Goal: Information Seeking & Learning: Understand process/instructions

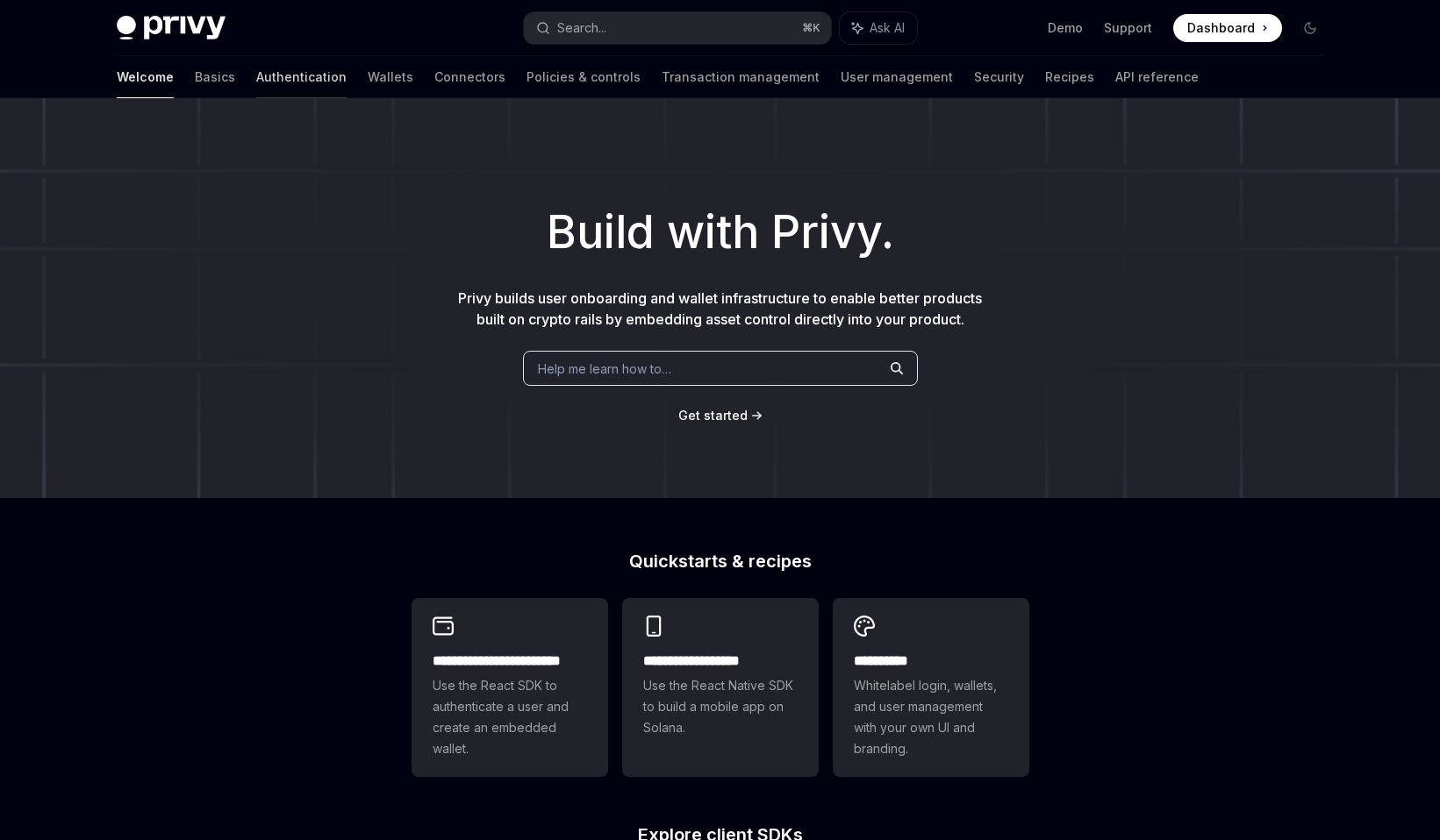
click at [259, 77] on link "Authentication" at bounding box center [301, 77] width 91 height 42
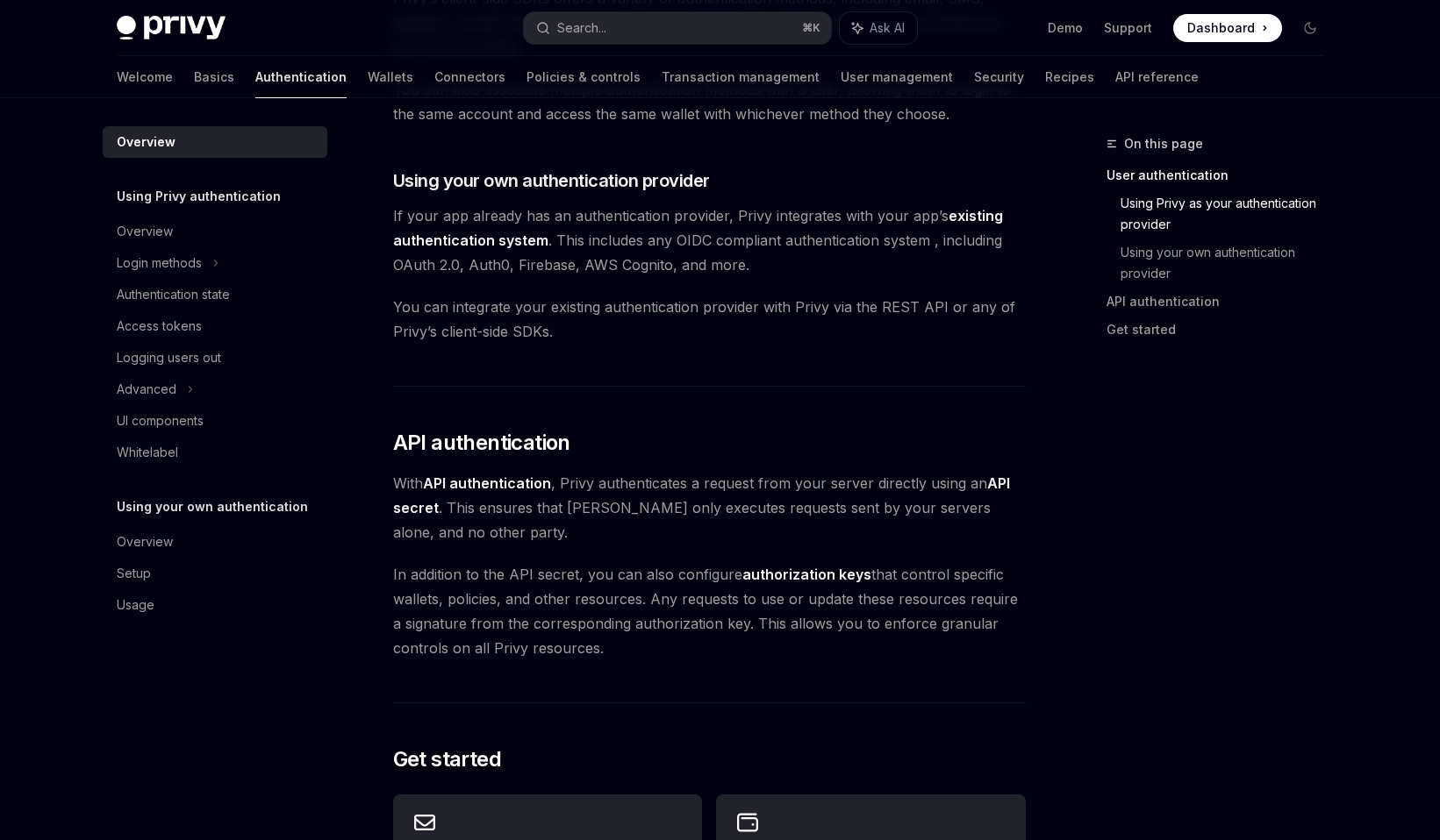
scroll to position [850, 0]
click at [178, 241] on div "Overview" at bounding box center [216, 230] width 200 height 21
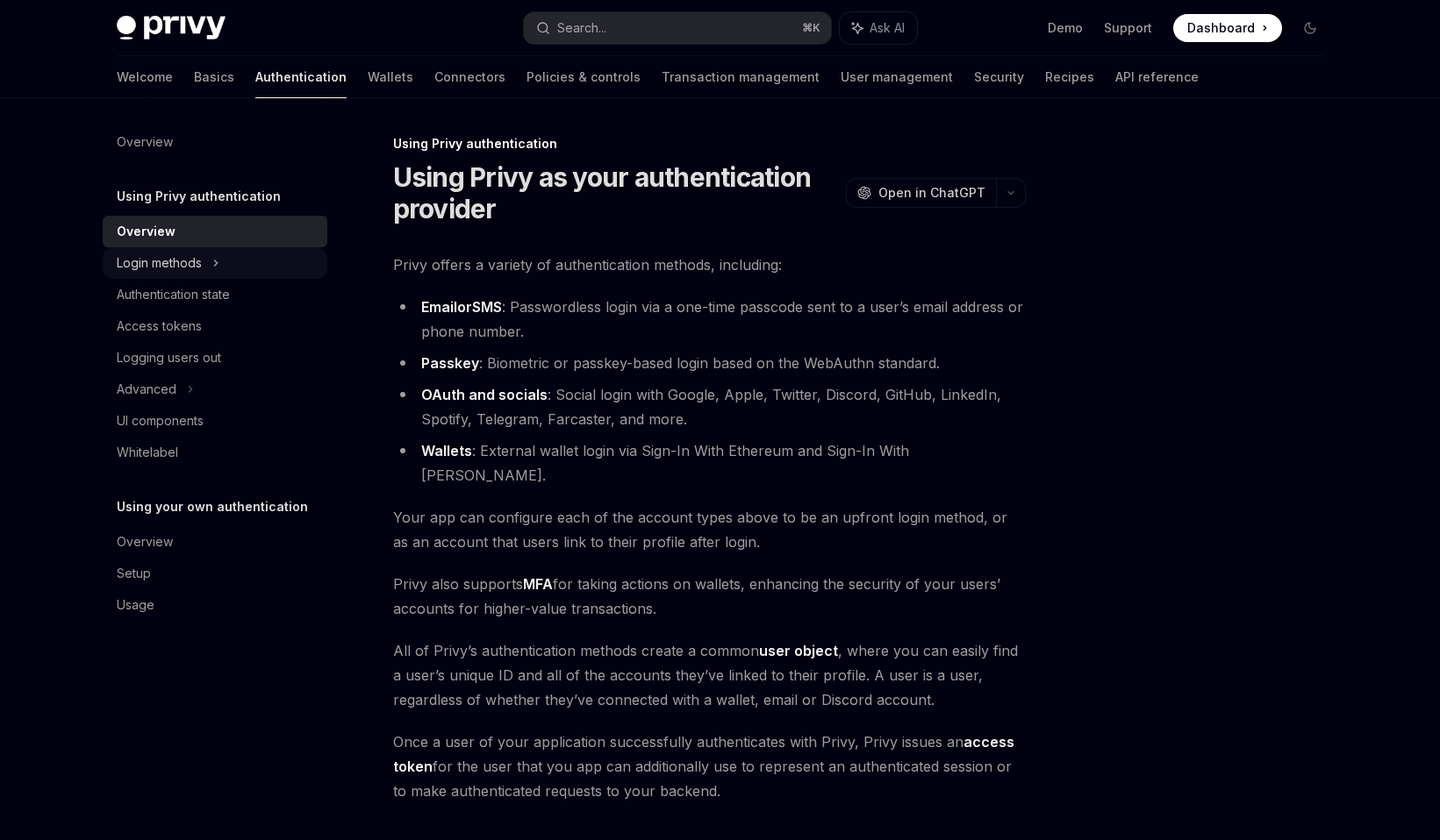
click at [178, 259] on div "Login methods" at bounding box center [159, 263] width 85 height 21
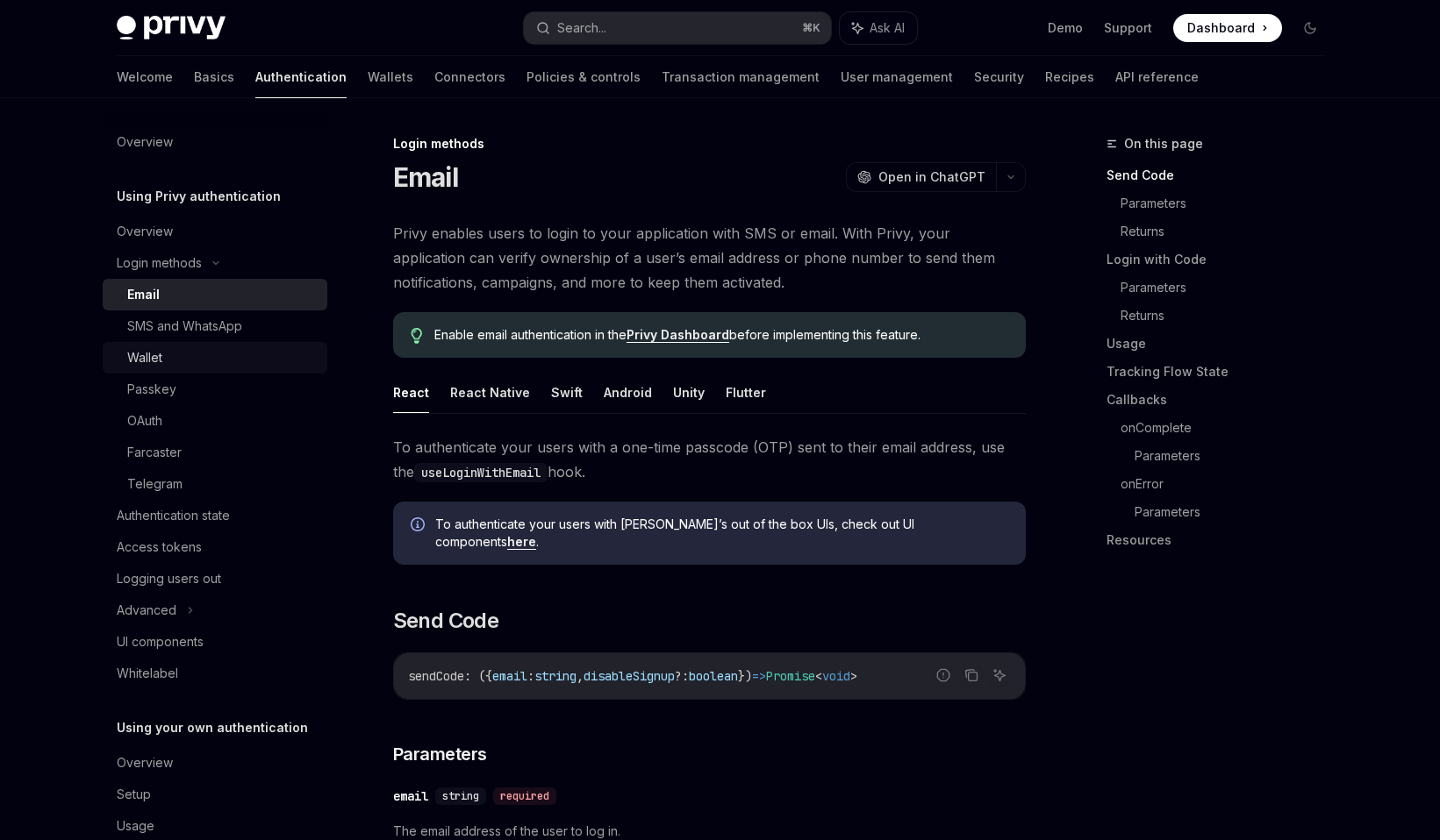
click at [167, 358] on div "Wallet" at bounding box center [222, 357] width 189 height 21
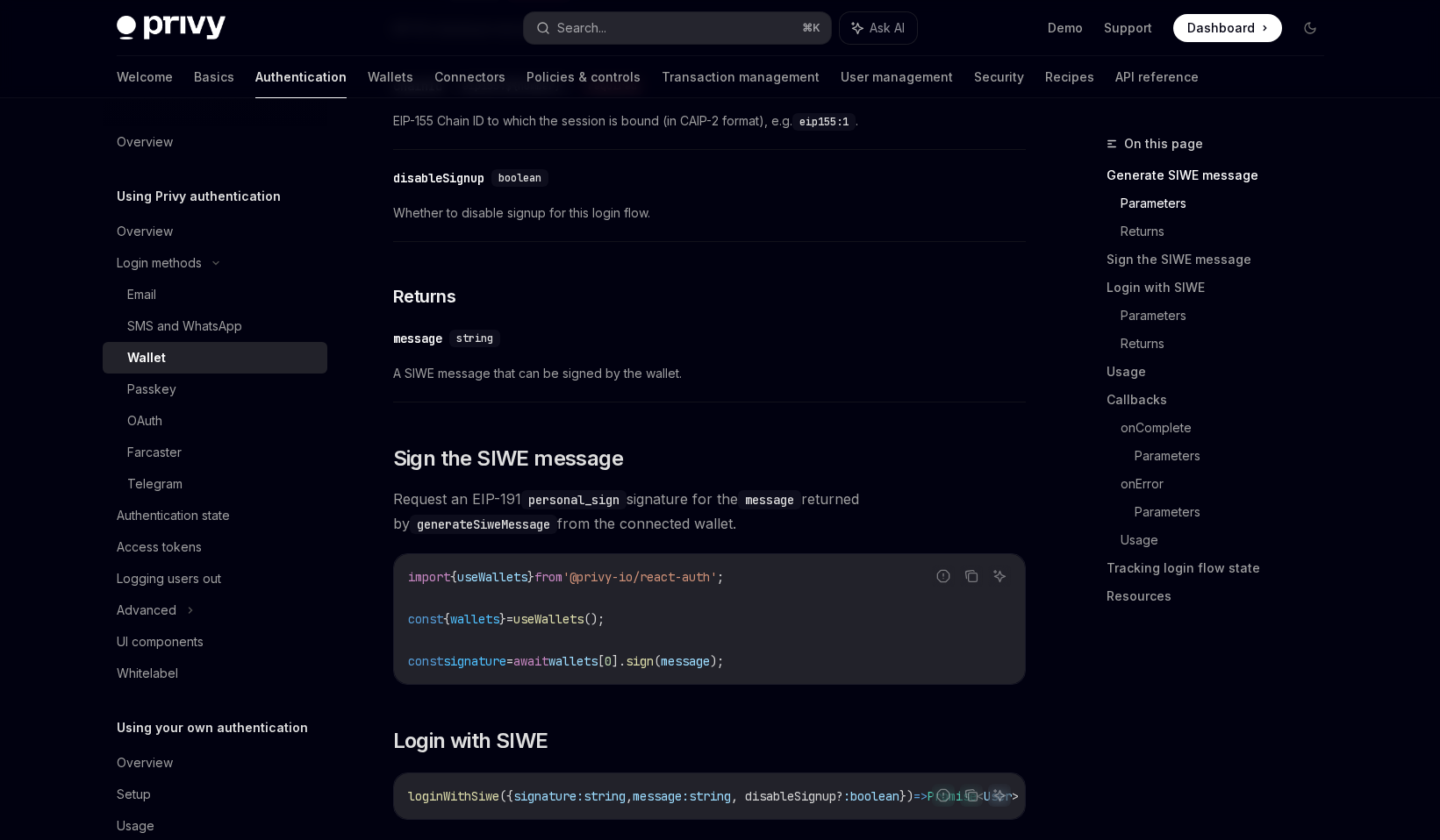
scroll to position [818, 0]
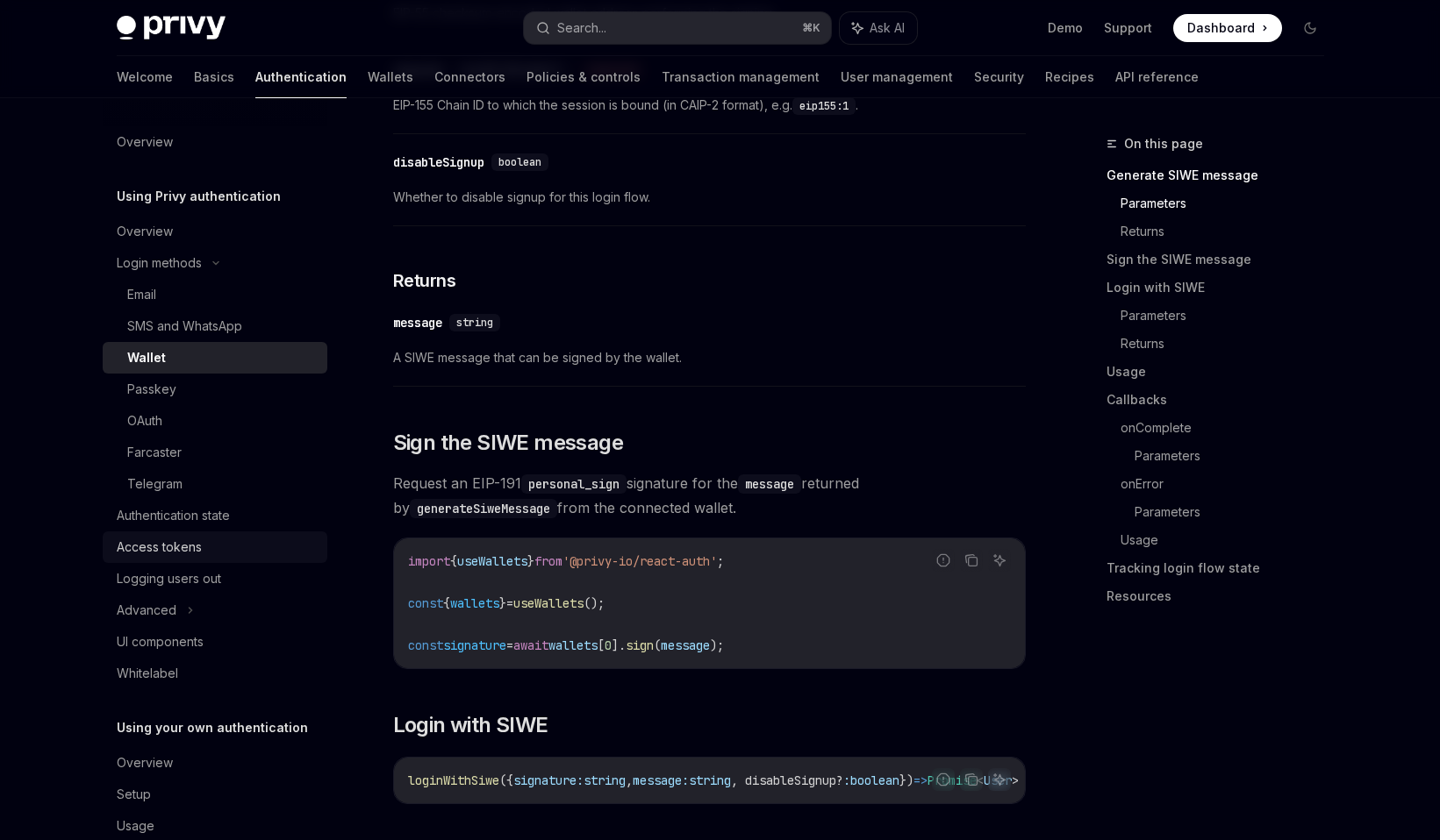
click at [189, 553] on div "Access tokens" at bounding box center [159, 547] width 85 height 21
type textarea "*"
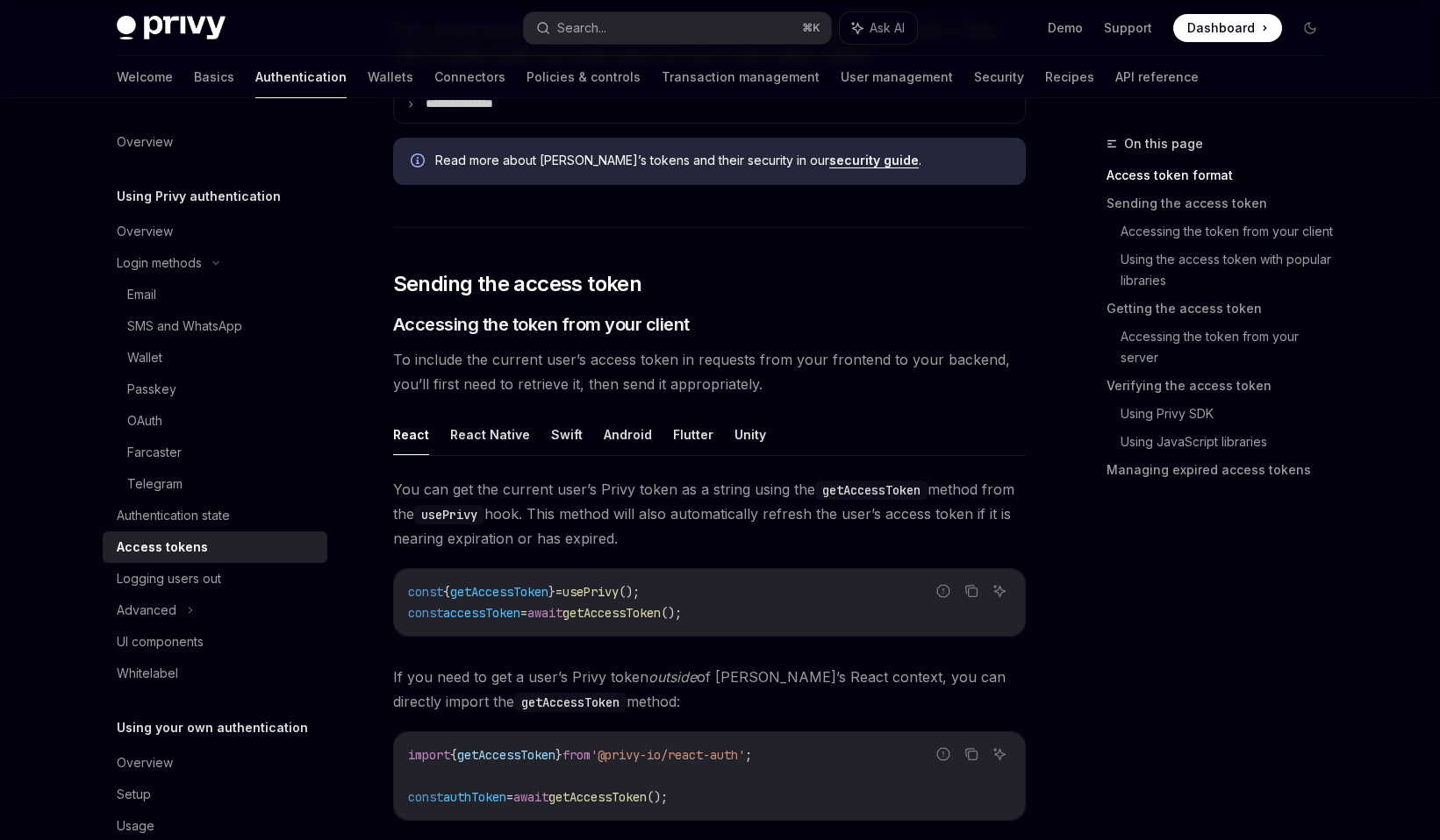
scroll to position [542, 0]
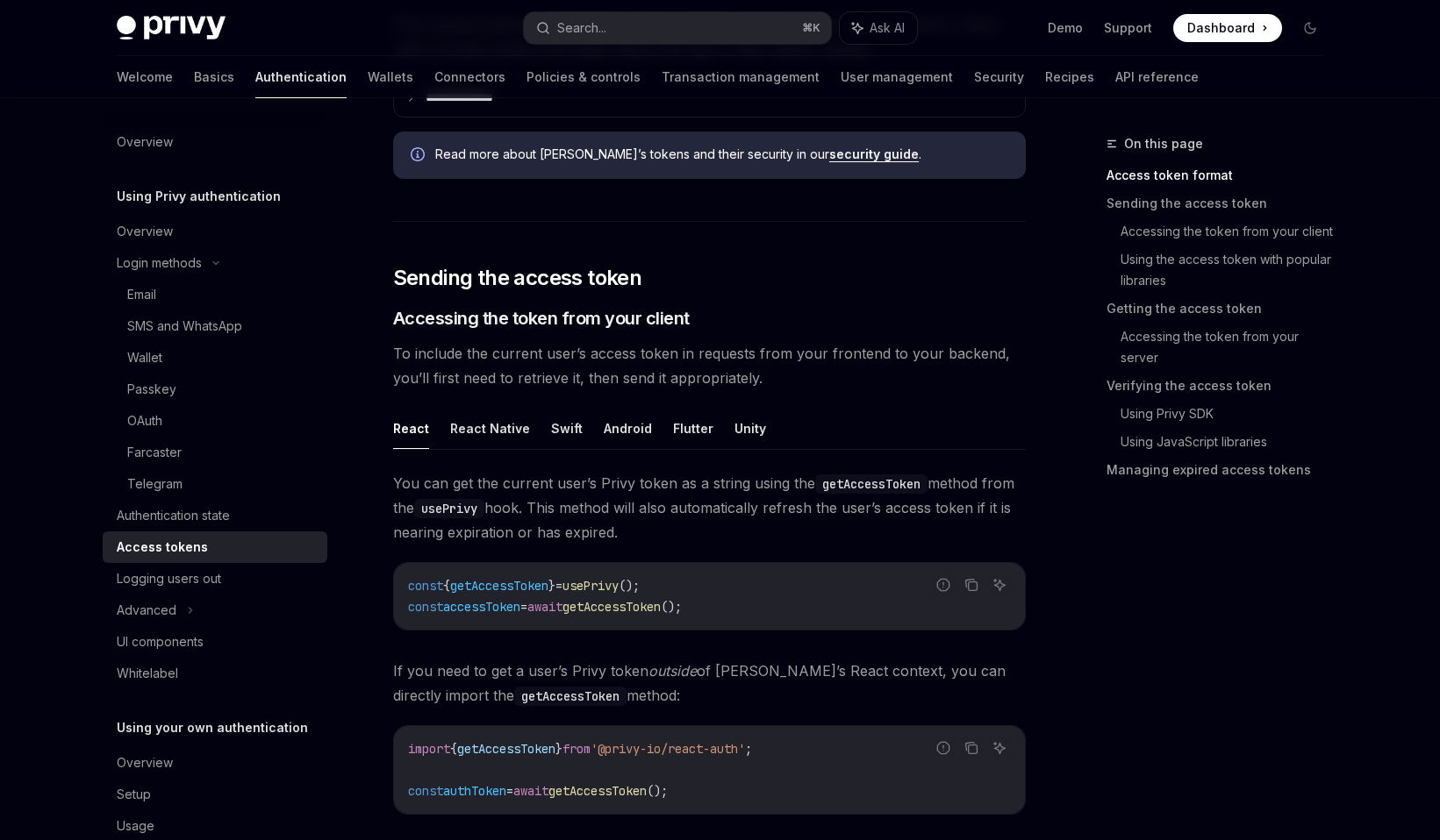
click at [695, 582] on code "const { getAccessToken } = usePrivy (); const accessToken = await getAccessToke…" at bounding box center [709, 596] width 603 height 42
drag, startPoint x: 726, startPoint y: 613, endPoint x: 409, endPoint y: 608, distance: 317.0
click at [409, 608] on code "const { getAccessToken } = usePrivy (); const accessToken = await getAccessToke…" at bounding box center [709, 596] width 603 height 42
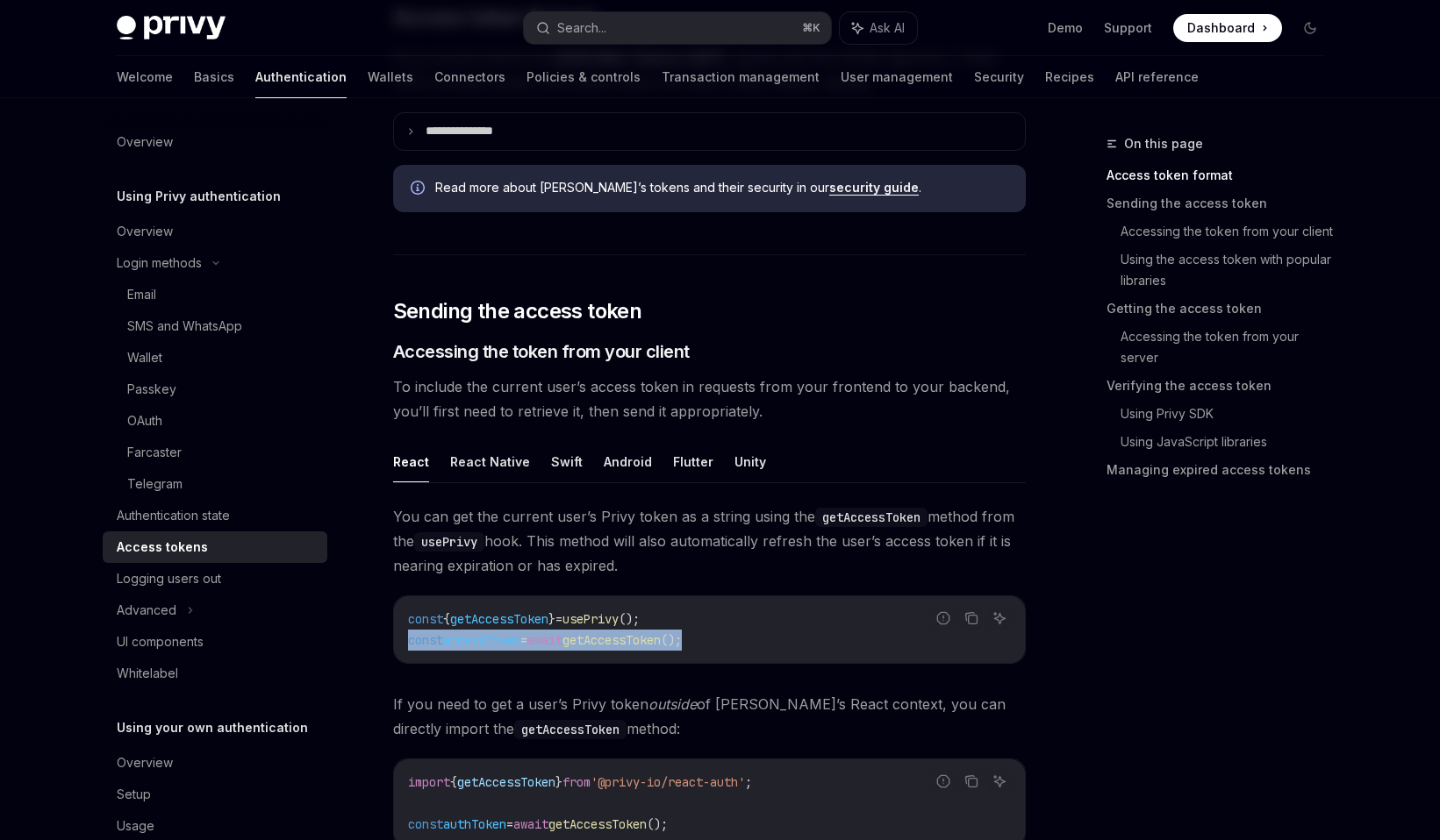
scroll to position [563, 0]
